Goal: Information Seeking & Learning: Learn about a topic

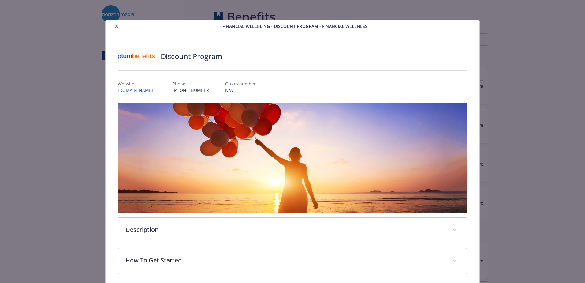
click at [114, 23] on button "close" at bounding box center [116, 25] width 7 height 7
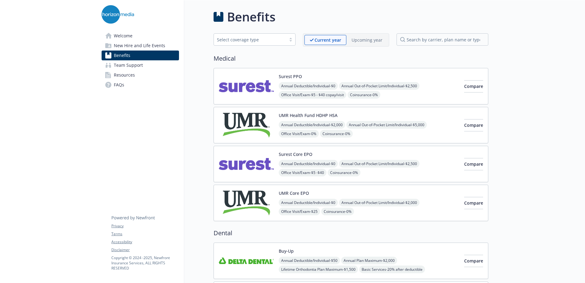
click at [141, 38] on link "Welcome" at bounding box center [140, 36] width 77 height 10
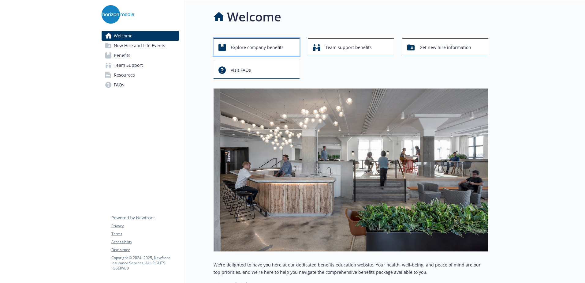
click at [271, 54] on button "Explore company benefits" at bounding box center [257, 47] width 86 height 18
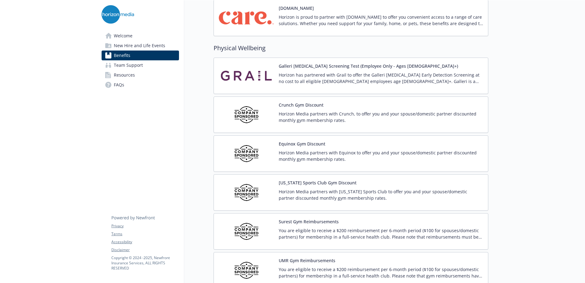
scroll to position [1346, 0]
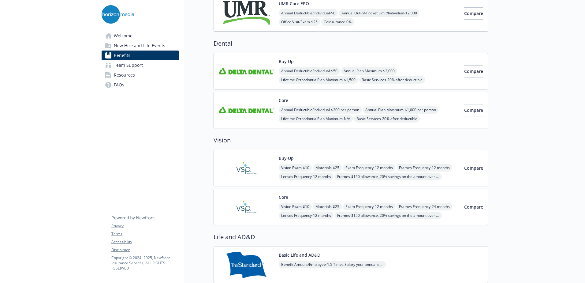
click at [153, 77] on link "Resources" at bounding box center [140, 75] width 77 height 10
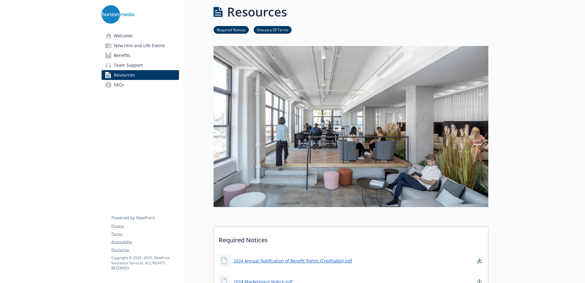
scroll to position [189, 0]
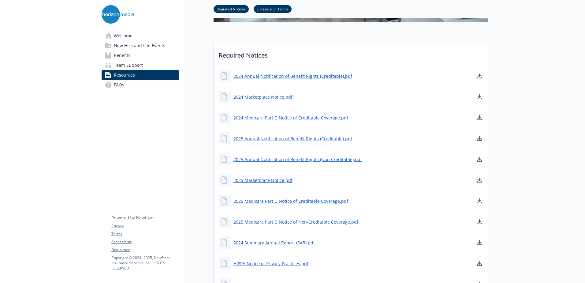
click at [158, 55] on link "Benefits" at bounding box center [140, 55] width 77 height 10
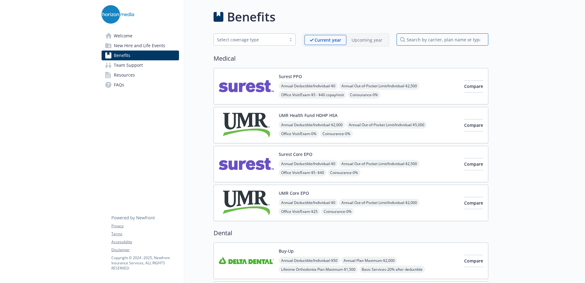
click at [448, 40] on input "search by carrier, plan name or type" at bounding box center [442, 39] width 92 height 12
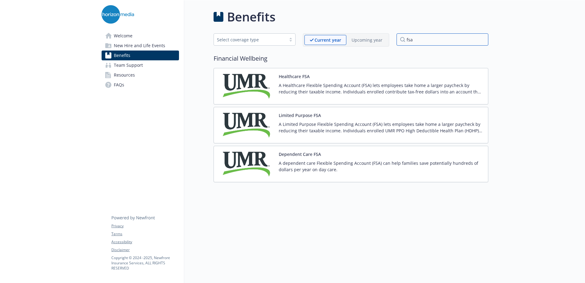
type input "fsa"
click at [255, 79] on img at bounding box center [246, 86] width 55 height 26
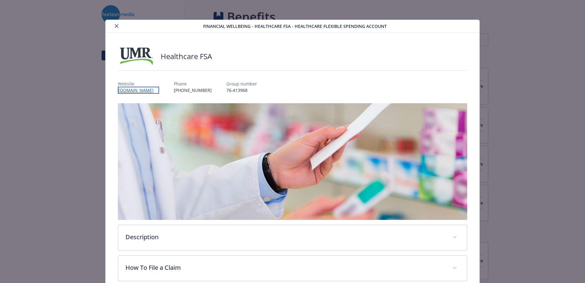
click at [133, 90] on link "[DOMAIN_NAME]" at bounding box center [138, 90] width 41 height 7
